Goal: Task Accomplishment & Management: Complete application form

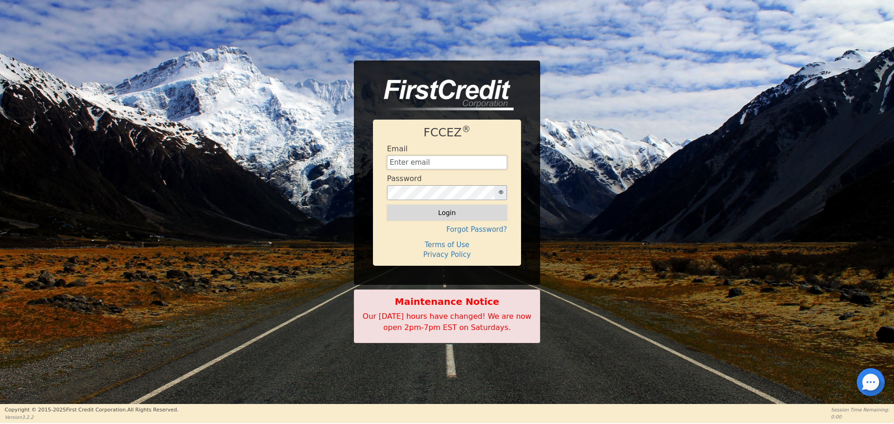
type input "[EMAIL_ADDRESS][DOMAIN_NAME]"
click at [455, 209] on button "Login" at bounding box center [447, 213] width 120 height 16
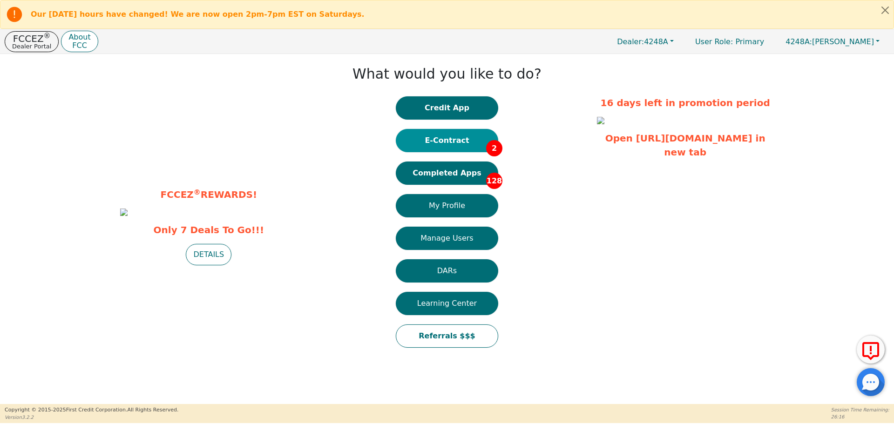
click at [411, 135] on button "E-Contract 2" at bounding box center [447, 140] width 102 height 23
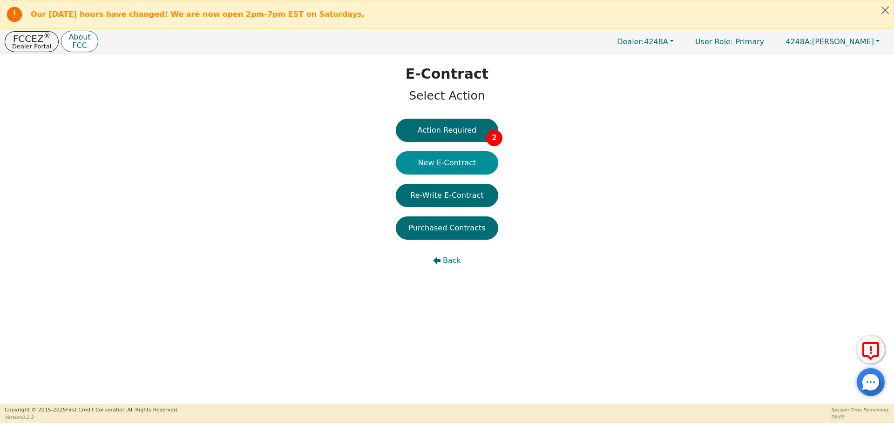
click at [435, 162] on button "New E-Contract" at bounding box center [447, 162] width 102 height 23
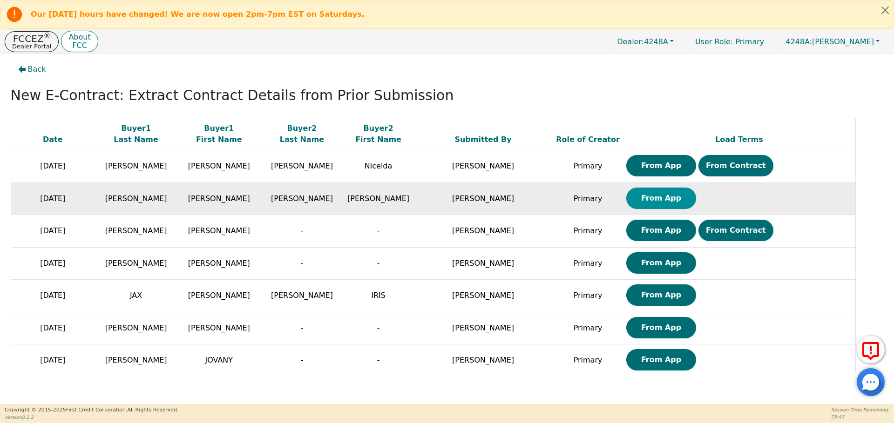
click at [626, 205] on button "From App" at bounding box center [661, 198] width 70 height 21
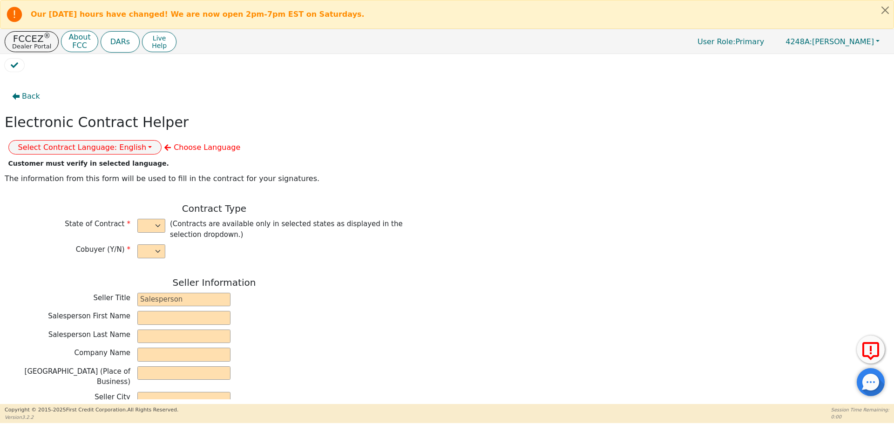
select select "y"
type input "owner"
type input "[PERSON_NAME]"
type input "[GEOGRAPHIC_DATA]"
type input "AQUA REMACH LLC"
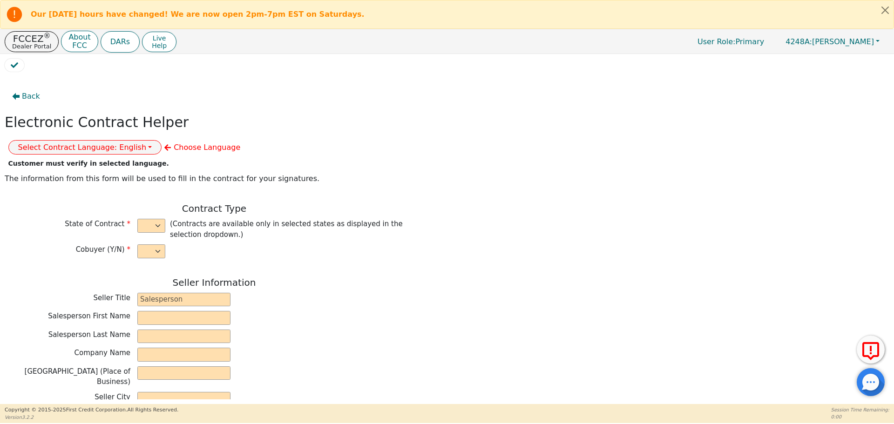
type input "[STREET_ADDRESS]"
type input "[GEOGRAPHIC_DATA]"
select select "[GEOGRAPHIC_DATA]"
type input "77070"
type input "[PERSON_NAME]"
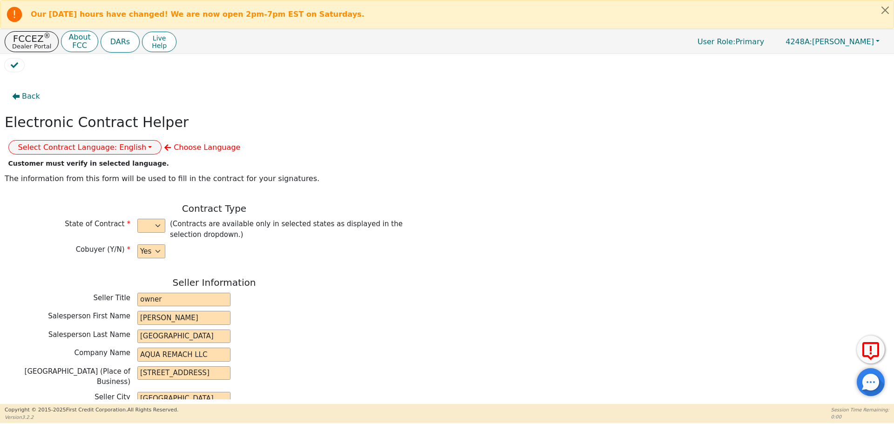
type input "[PERSON_NAME]"
type input "[EMAIL_ADDRESS][DOMAIN_NAME]"
type input "[PERSON_NAME]"
type input "[EMAIL_ADDRESS][DOMAIN_NAME]"
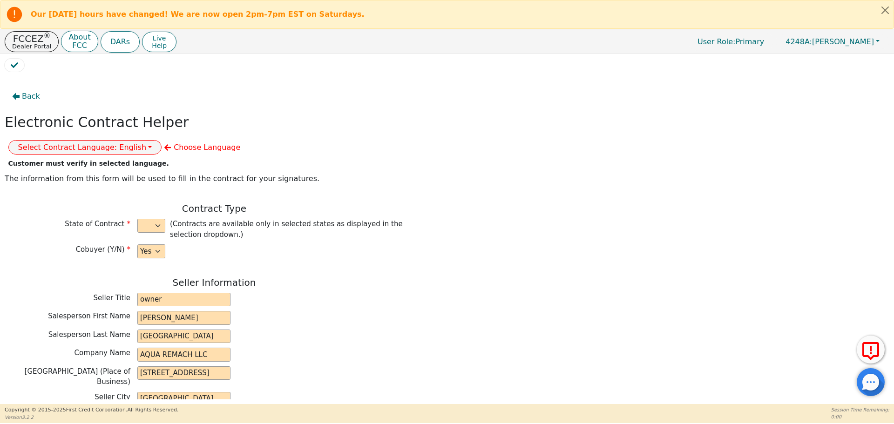
type input "[STREET_ADDRESS]"
type input "[GEOGRAPHIC_DATA]"
select select "[GEOGRAPHIC_DATA]"
type input "77053"
type input "[DATE]"
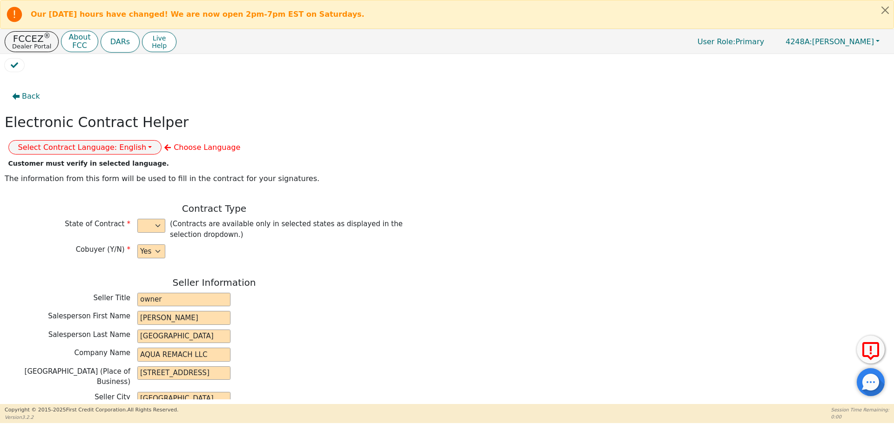
type input "17.99"
type input "[DATE]"
type input "60"
type input "0"
type input "3900.00"
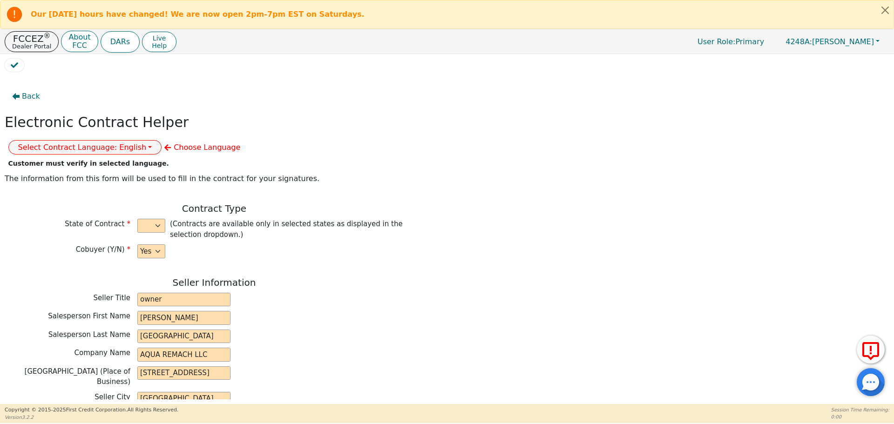
type input "0.00"
type input "3900.00"
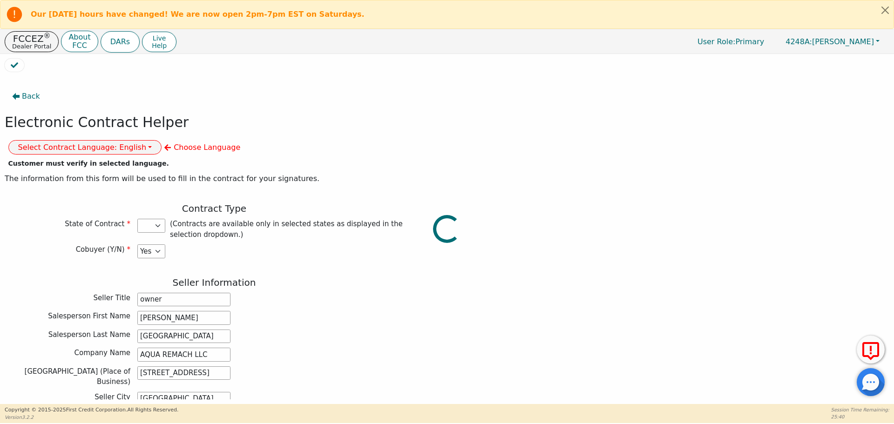
select select "[GEOGRAPHIC_DATA]"
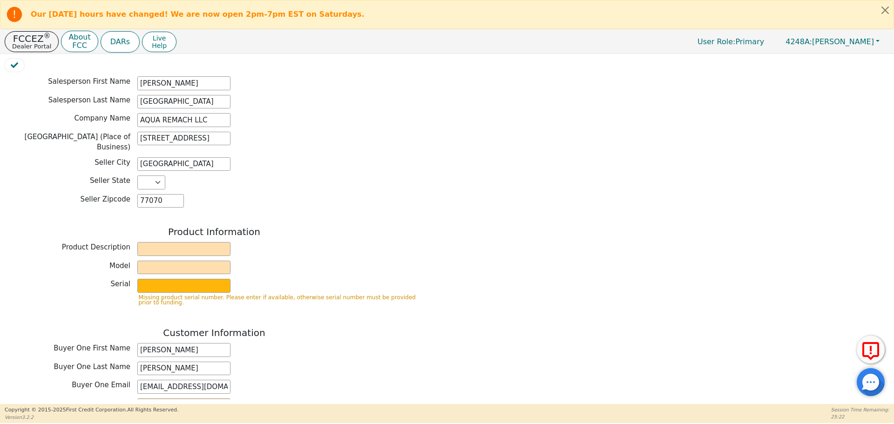
scroll to position [238, 0]
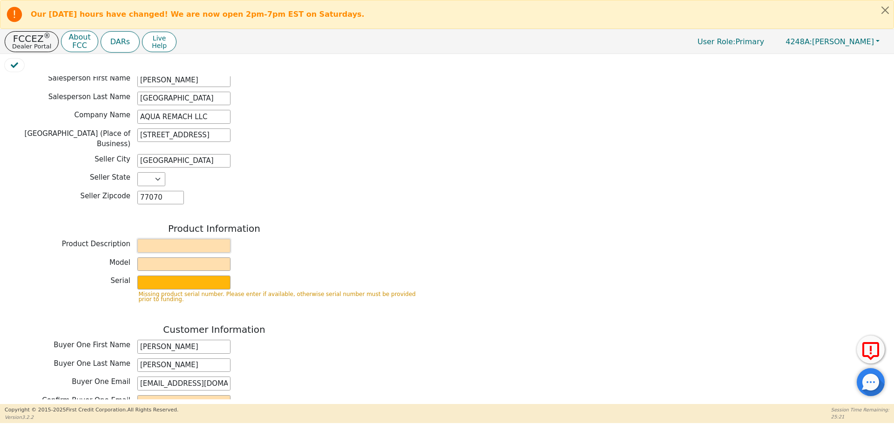
click at [213, 239] on input "text" at bounding box center [183, 246] width 93 height 14
type input "WATER SYSTEMS"
click at [145, 257] on input "text" at bounding box center [183, 264] width 93 height 14
type input "whole house"
click at [197, 276] on input "text" at bounding box center [183, 283] width 93 height 14
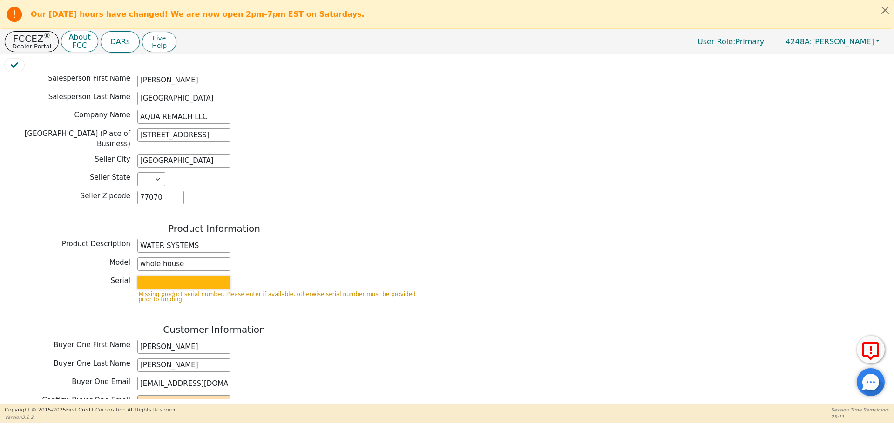
type input "S2156437"
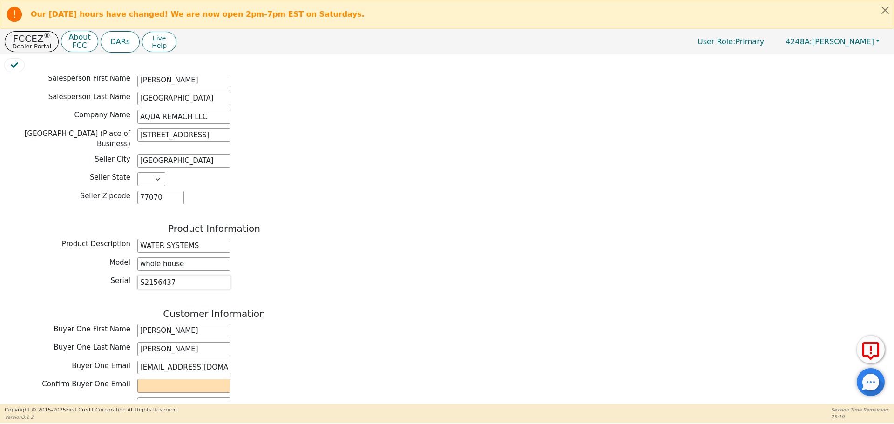
scroll to position [296, 0]
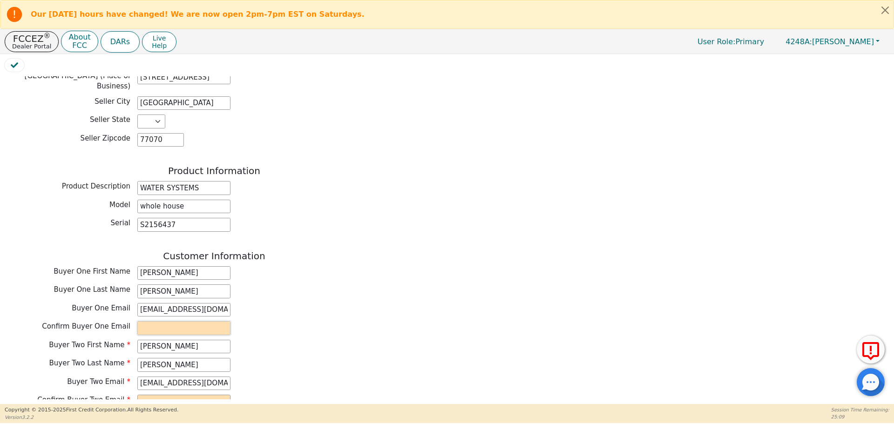
click at [160, 321] on input "email" at bounding box center [183, 328] width 93 height 14
click at [167, 303] on input "[EMAIL_ADDRESS][DOMAIN_NAME]" at bounding box center [183, 310] width 93 height 14
click at [182, 321] on input "email" at bounding box center [183, 328] width 93 height 14
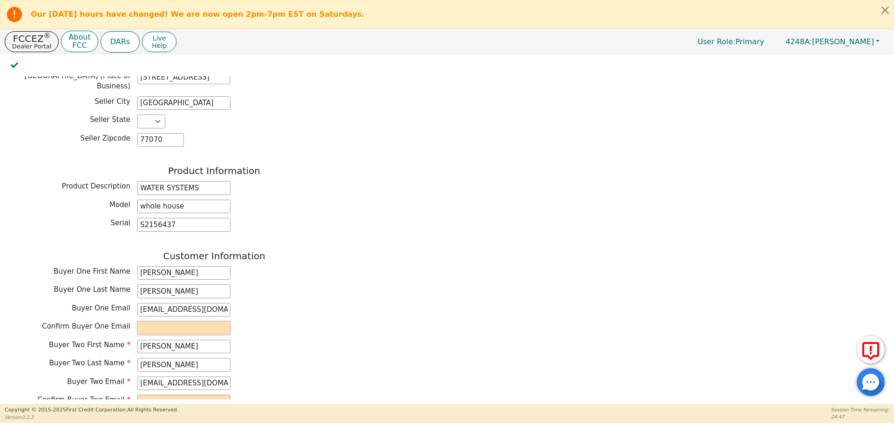
paste input "[EMAIL_ADDRESS][DOMAIN_NAME]"
type input "[EMAIL_ADDRESS][DOMAIN_NAME]"
click at [259, 395] on div "Confirm Buyer Two Email" at bounding box center [214, 402] width 419 height 14
click at [200, 377] on input "[EMAIL_ADDRESS][DOMAIN_NAME]" at bounding box center [183, 384] width 93 height 14
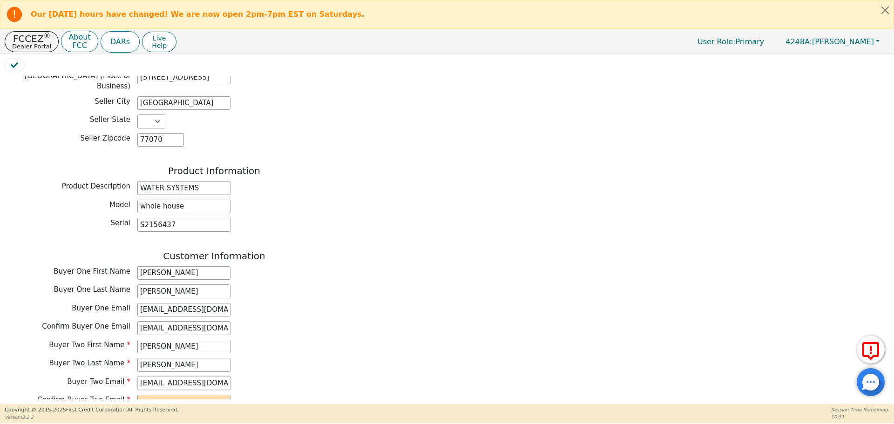
click at [200, 377] on input "[EMAIL_ADDRESS][DOMAIN_NAME]" at bounding box center [183, 384] width 93 height 14
paste input "[EMAIL_ADDRESS][DOMAIN_NAME]"
type input "[EMAIL_ADDRESS][DOMAIN_NAME]"
click at [290, 340] on div "Buyer Two First Name [PERSON_NAME]" at bounding box center [214, 347] width 419 height 14
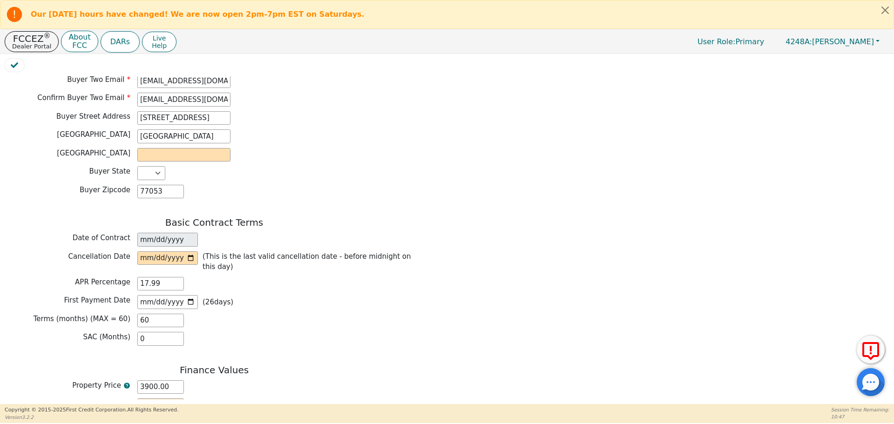
scroll to position [596, 0]
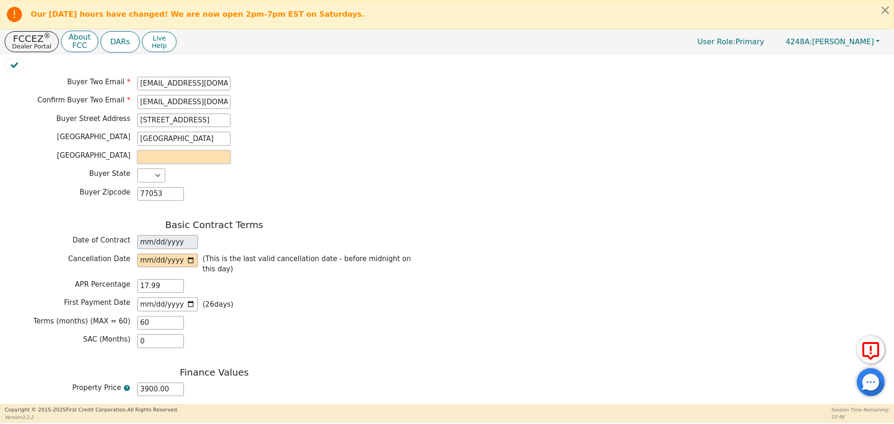
click at [188, 150] on input "text" at bounding box center [183, 157] width 93 height 14
type input "[GEOGRAPHIC_DATA]"
click at [191, 254] on input "date" at bounding box center [167, 261] width 61 height 14
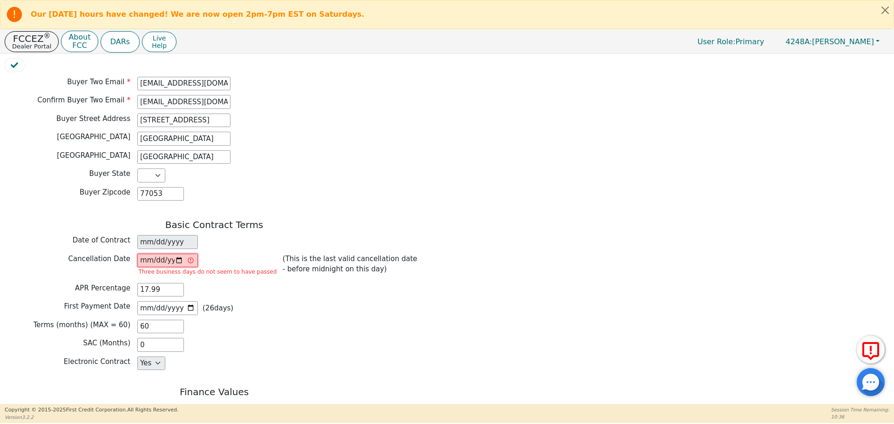
click at [179, 254] on input "[DATE]" at bounding box center [167, 261] width 61 height 14
type input "[DATE]"
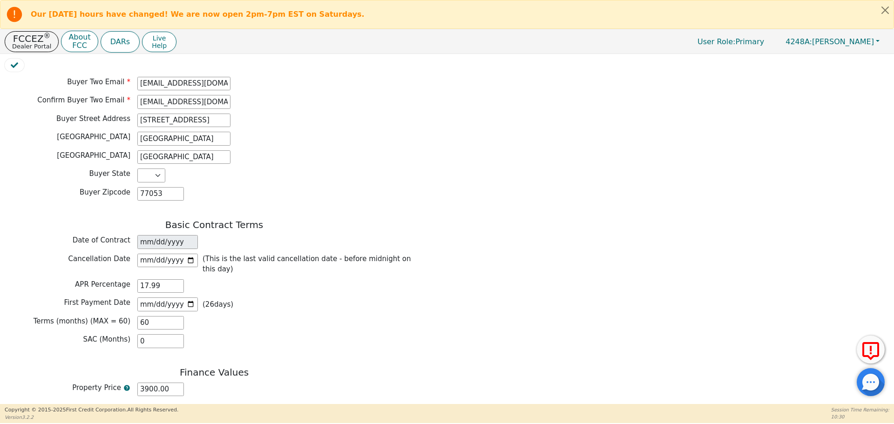
click at [191, 403] on input "Autofill" at bounding box center [192, 406] width 7 height 7
checkbox input "true"
type input "0.00"
click at [232, 421] on input "Sales Tax Included" at bounding box center [235, 424] width 7 height 7
checkbox input "true"
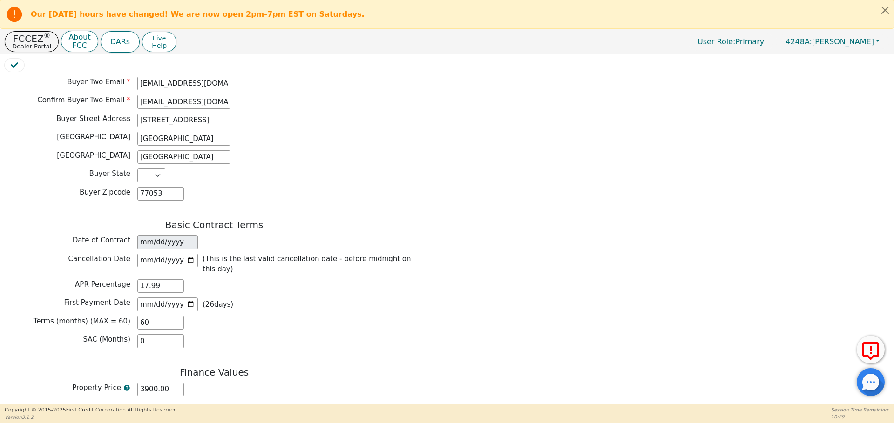
type input "0.00"
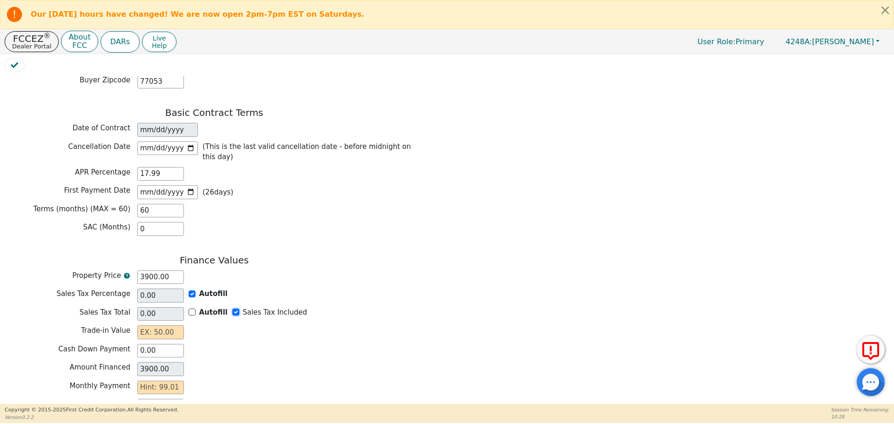
scroll to position [711, 0]
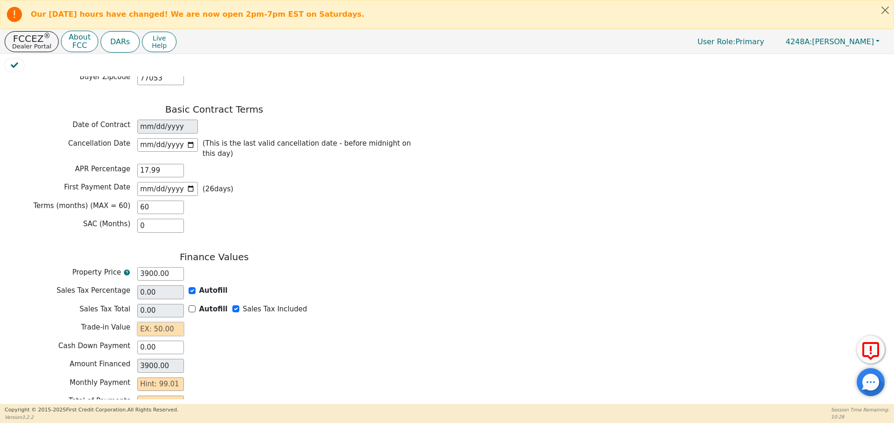
click at [149, 322] on input "text" at bounding box center [160, 329] width 47 height 14
type input "0.00"
click at [163, 378] on input "text" at bounding box center [160, 385] width 47 height 14
type input "9"
type input "540.00"
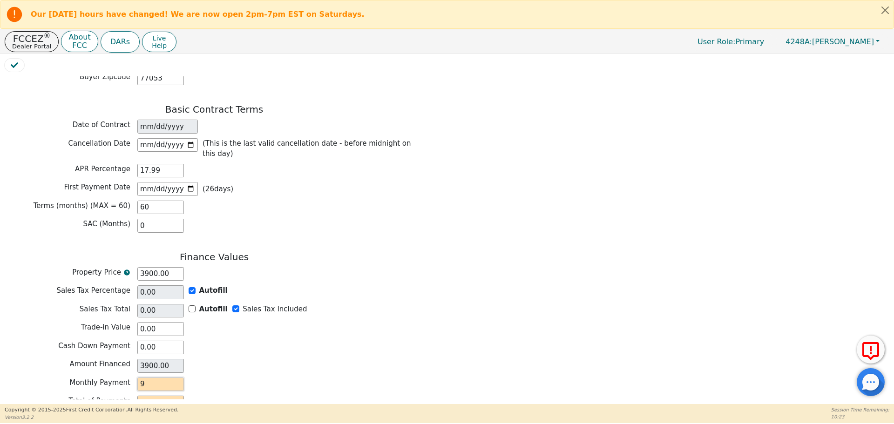
type input "99"
type input "5940.00"
type input "99.01"
type input "5940.60"
type input "99.01"
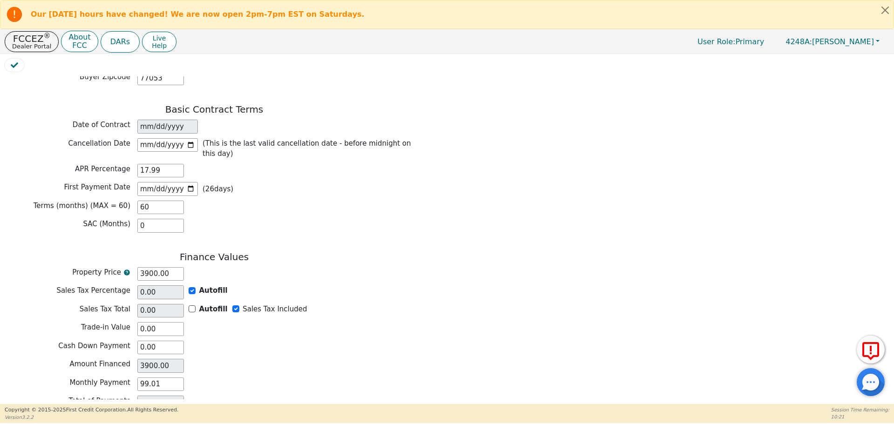
click at [249, 359] on div "Amount Financed 3900.00" at bounding box center [214, 366] width 419 height 14
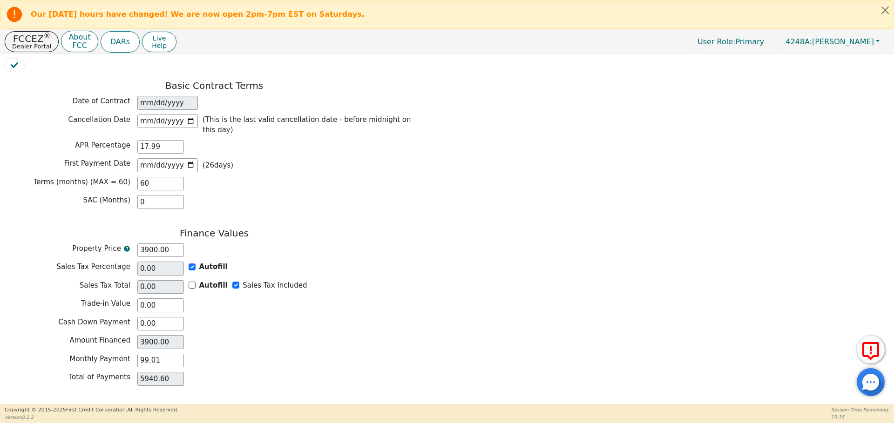
click at [20, 405] on button "Review & Begin Contract" at bounding box center [59, 415] width 108 height 21
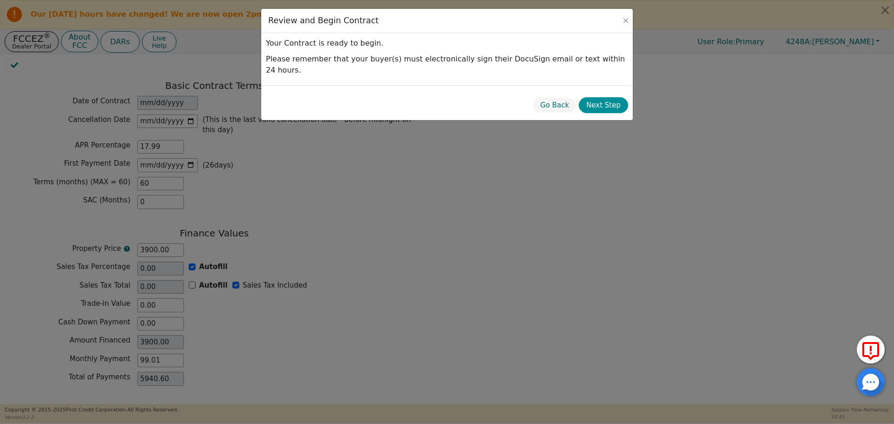
click at [616, 97] on button "Next Step" at bounding box center [603, 105] width 49 height 16
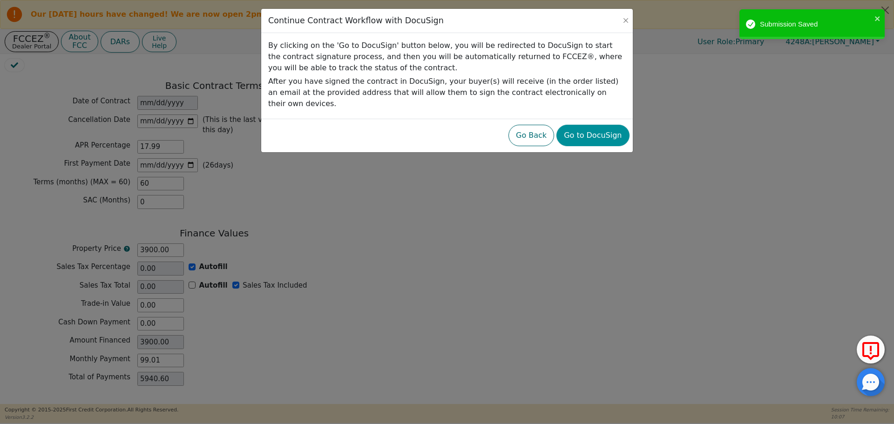
click at [609, 125] on button "Go to DocuSign" at bounding box center [592, 135] width 73 height 21
